Goal: Task Accomplishment & Management: Manage account settings

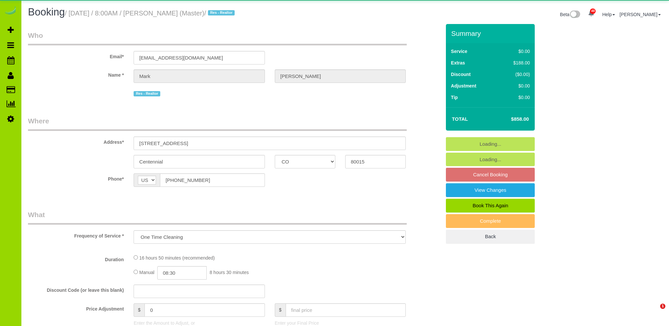
select select "CO"
select select "number:6"
select select "number:19"
select select "object:1172"
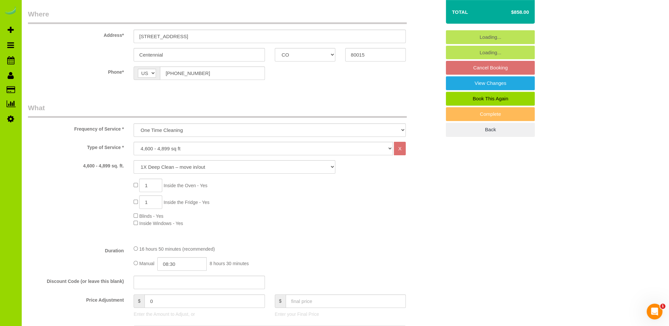
scroll to position [132, 0]
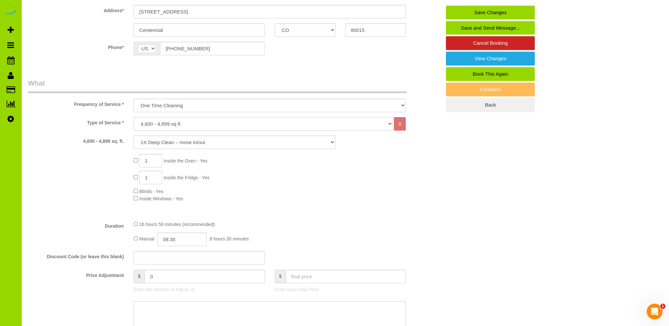
click at [178, 125] on select "Choose YOUR HOME SIZE here Hourly Cleaning 1 - 999 square feet 1,000 - 1,299 sq…" at bounding box center [263, 123] width 259 height 13
click at [134, 117] on select "Choose YOUR HOME SIZE here Hourly Cleaning 1 - 999 square feet 1,000 - 1,299 sq…" at bounding box center [263, 123] width 259 height 13
click at [502, 101] on link "Back" at bounding box center [490, 105] width 89 height 14
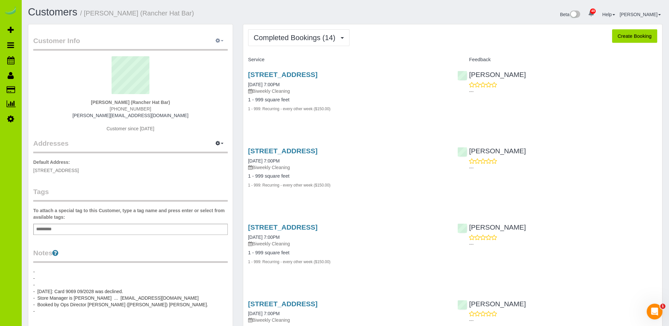
click at [221, 41] on span "button" at bounding box center [222, 40] width 3 height 1
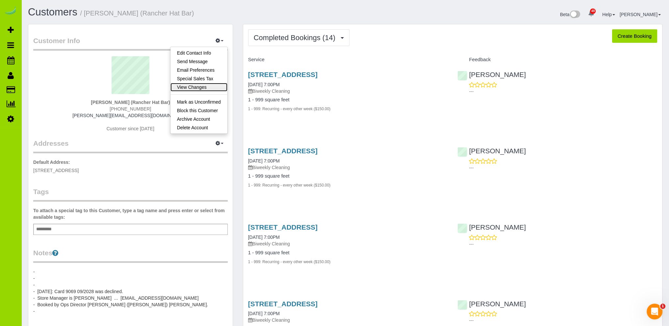
click at [195, 87] on link "View Changes" at bounding box center [199, 87] width 57 height 9
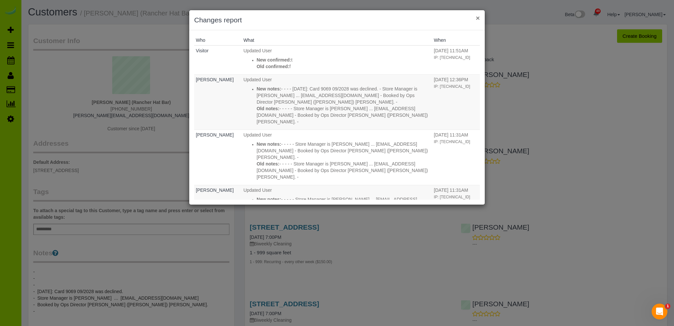
click at [478, 17] on button "×" at bounding box center [478, 17] width 4 height 7
